Goal: Navigation & Orientation: Find specific page/section

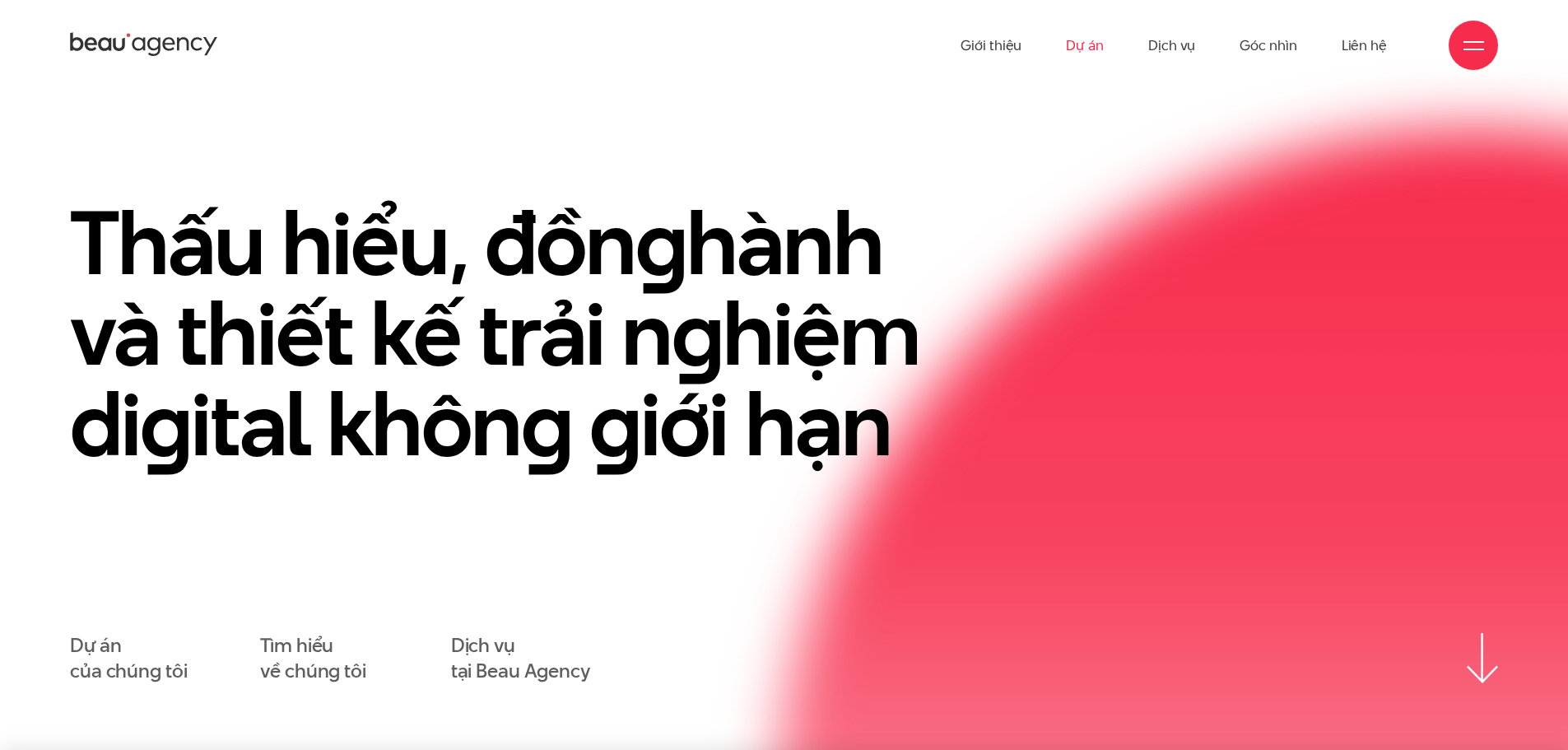
click at [1079, 39] on link "Dự án" at bounding box center [1084, 45] width 37 height 91
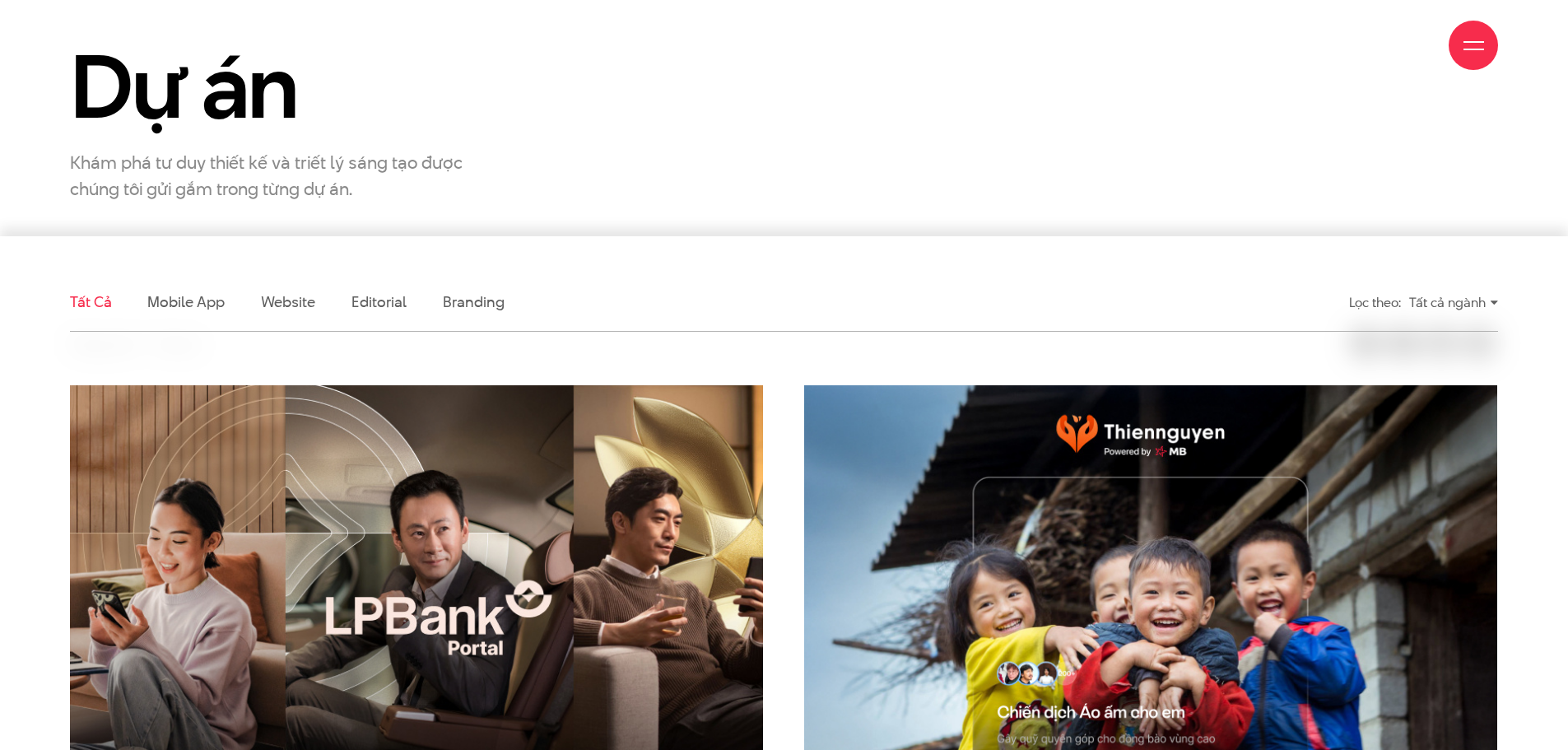
scroll to position [549, 0]
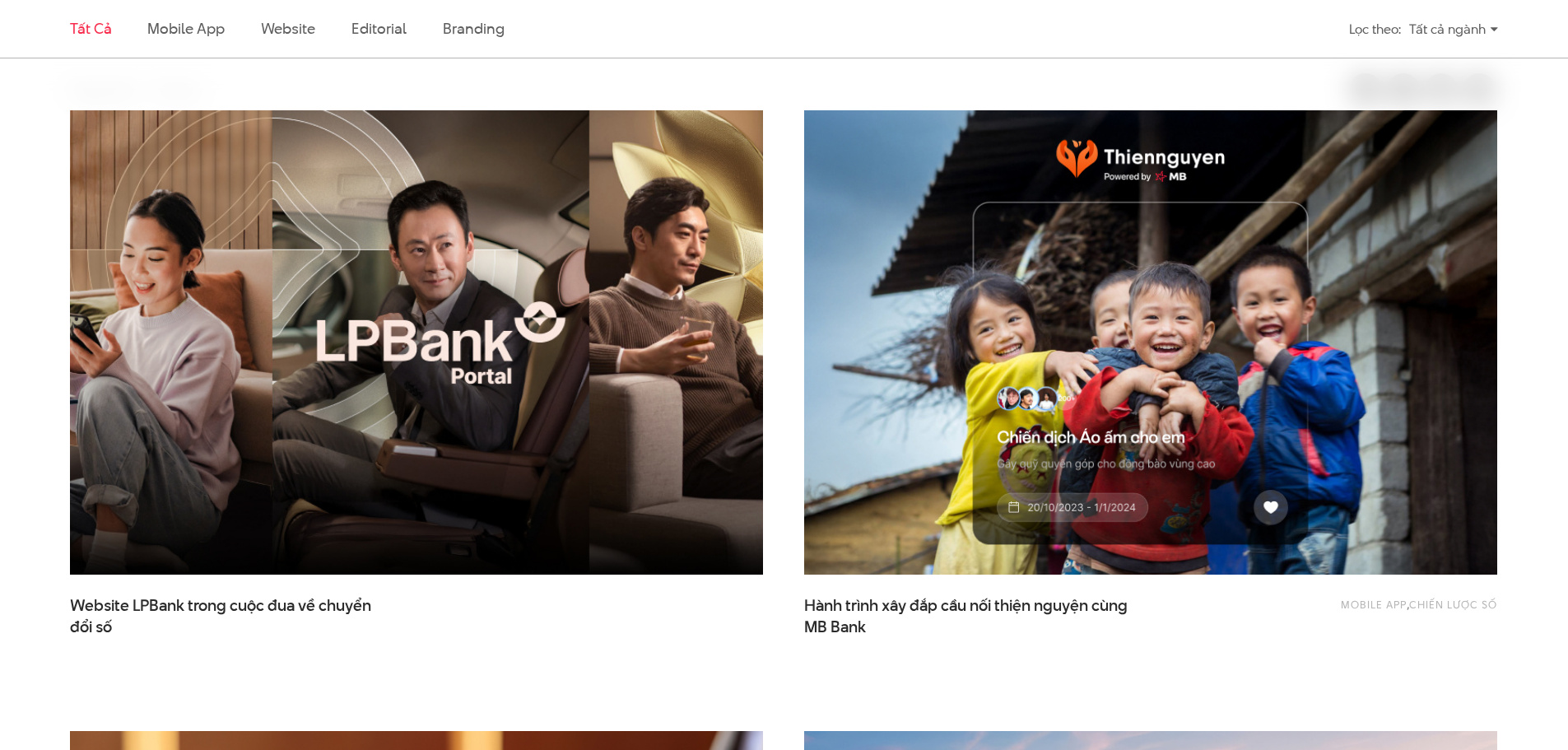
click at [635, 261] on img at bounding box center [416, 342] width 762 height 511
